Goal: Find specific page/section: Find specific page/section

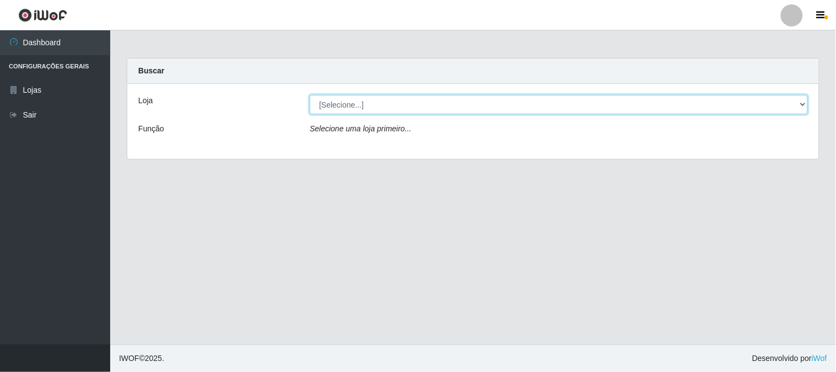
drag, startPoint x: 369, startPoint y: 103, endPoint x: 368, endPoint y: 111, distance: 8.3
click at [368, 107] on select "[Selecione...] Casatudo BR" at bounding box center [559, 104] width 498 height 19
select select "197"
click at [310, 95] on select "[Selecione...] Casatudo BR" at bounding box center [559, 104] width 498 height 19
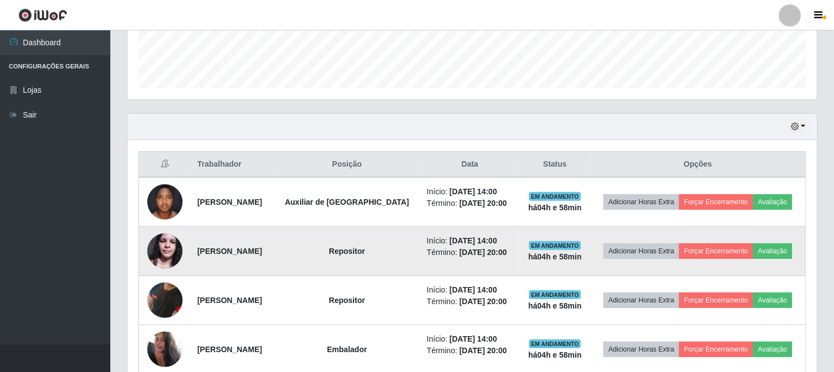
scroll to position [367, 0]
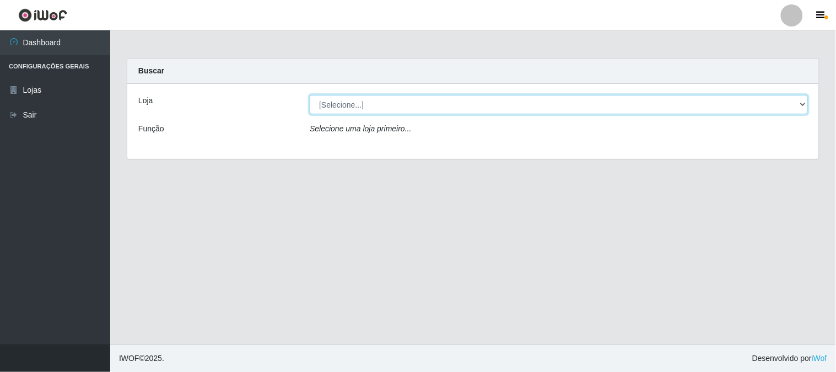
drag, startPoint x: 387, startPoint y: 101, endPoint x: 386, endPoint y: 113, distance: 12.1
click at [387, 101] on select "[Selecione...] Casatudo BR" at bounding box center [559, 104] width 498 height 19
select select "197"
click at [310, 95] on select "[Selecione...] Casatudo BR" at bounding box center [559, 104] width 498 height 19
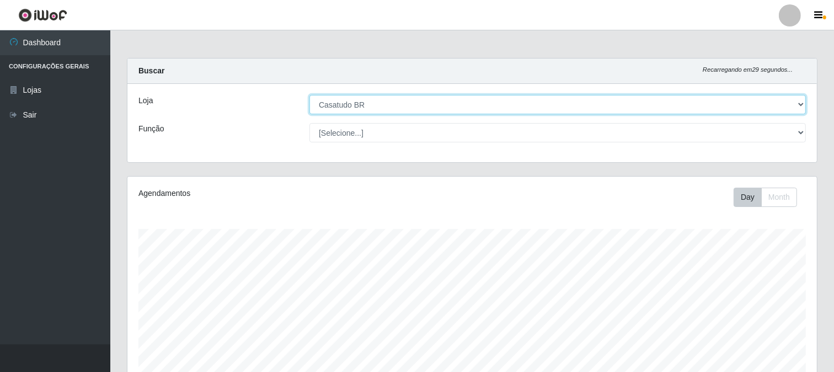
scroll to position [228, 689]
